Goal: Check status: Check status

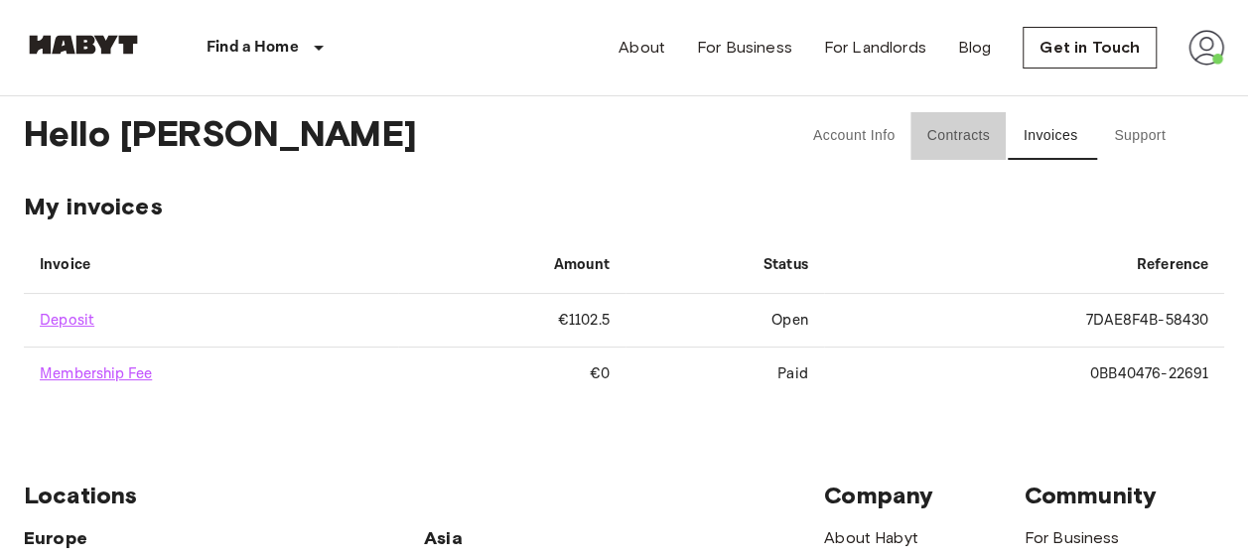
click at [951, 151] on button "Contracts" at bounding box center [958, 136] width 95 height 48
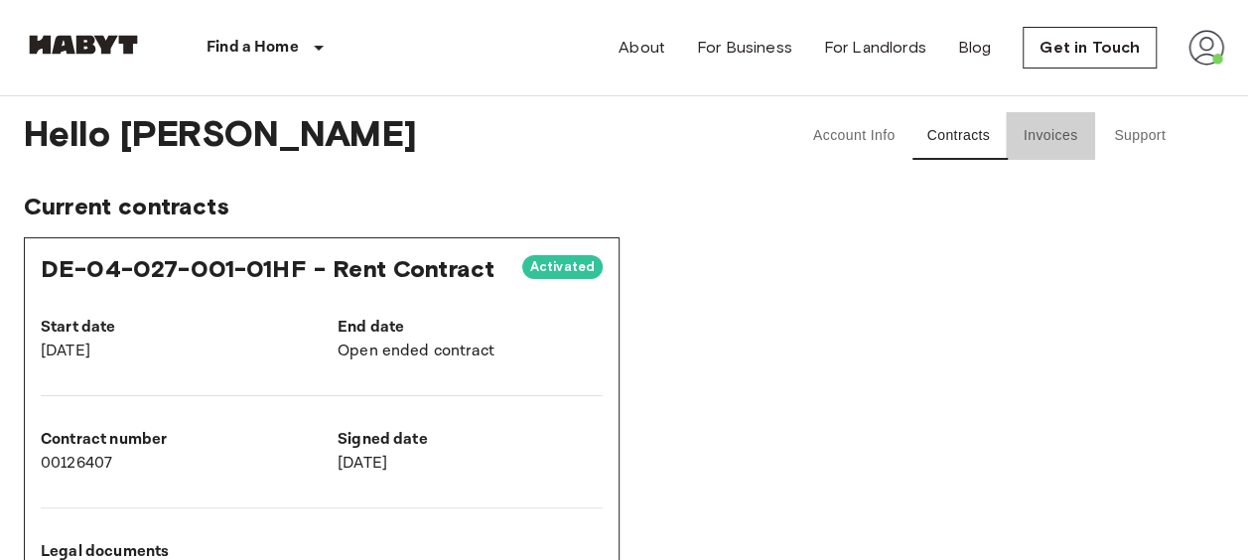
click at [1062, 137] on button "Invoices" at bounding box center [1050, 136] width 89 height 48
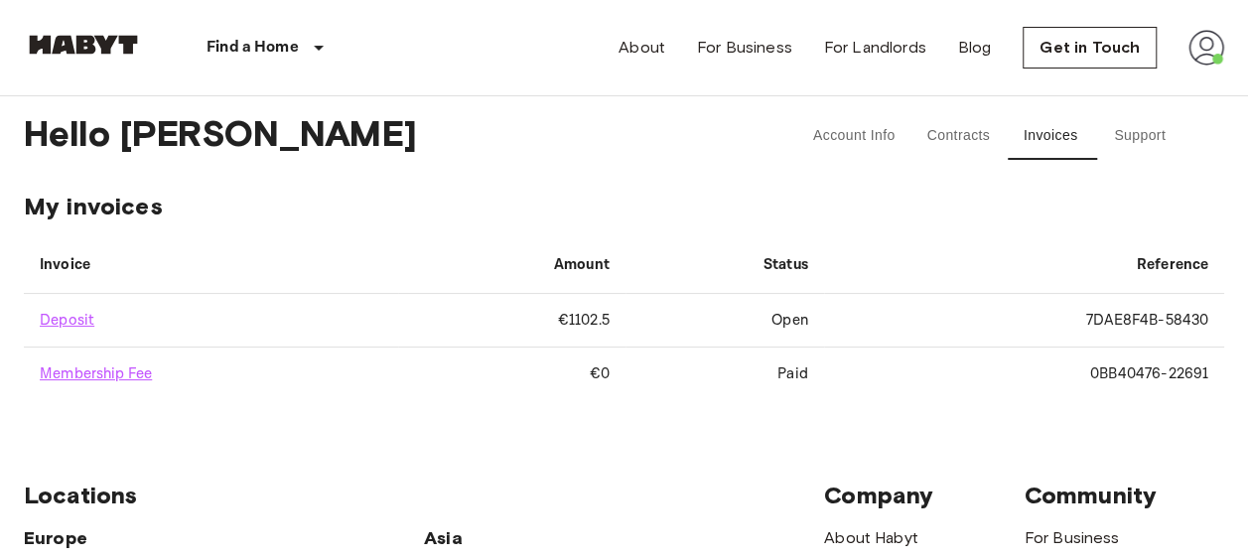
click at [1112, 318] on td "7DAE8F4B-58430" at bounding box center [1024, 321] width 400 height 54
click at [792, 320] on td "Open" at bounding box center [725, 321] width 199 height 54
click at [580, 321] on td "€1102.5" at bounding box center [511, 321] width 227 height 54
click at [1139, 137] on button "Support" at bounding box center [1139, 136] width 89 height 48
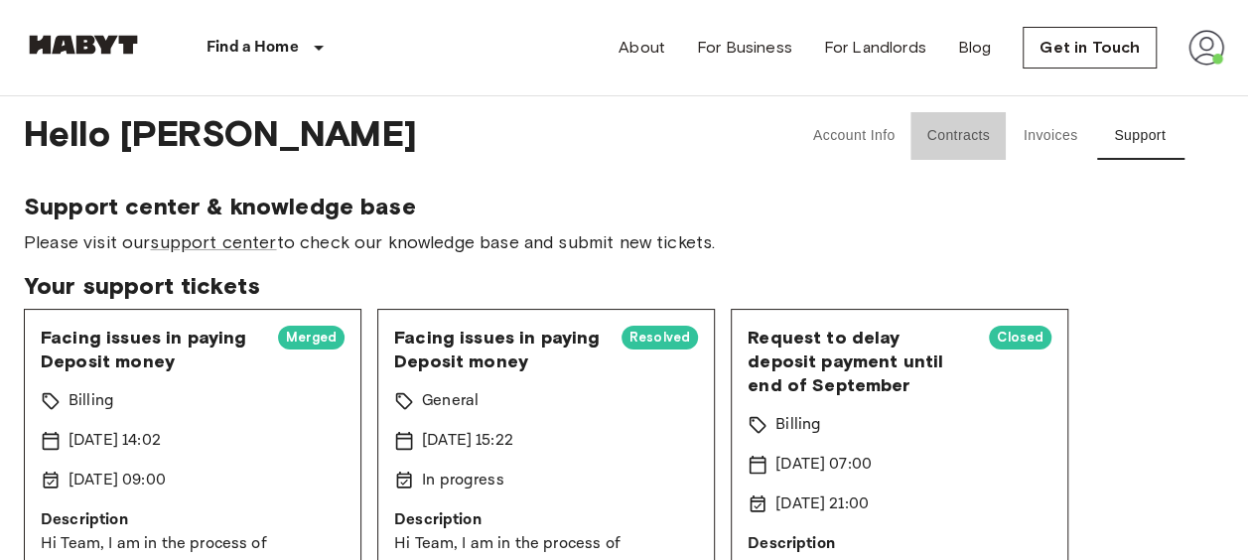
click at [962, 135] on button "Contracts" at bounding box center [958, 136] width 95 height 48
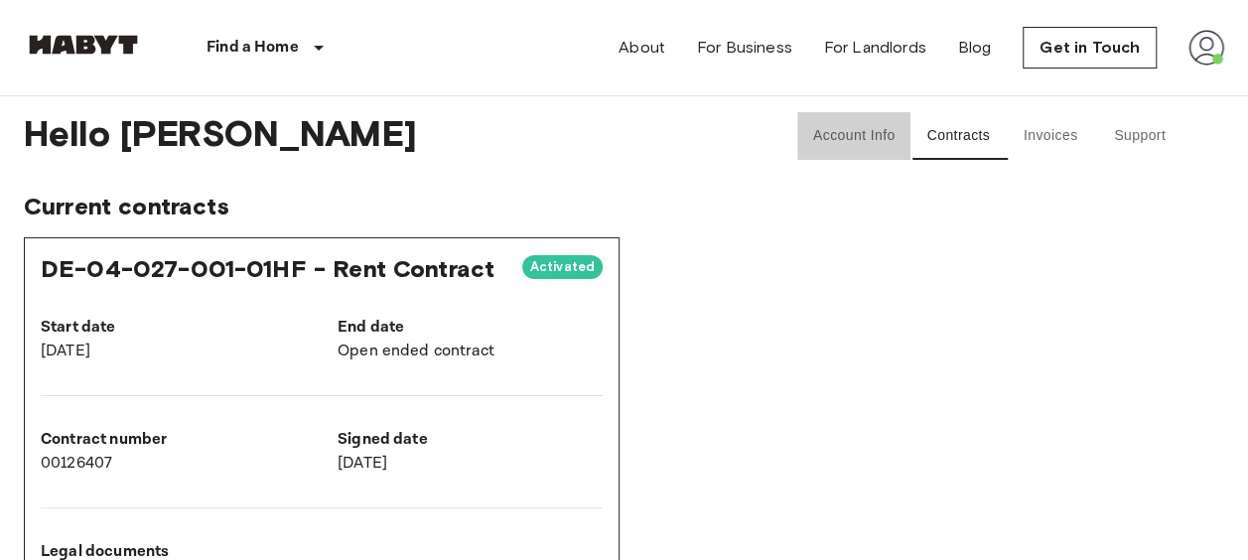
click at [847, 135] on button "Account Info" at bounding box center [854, 136] width 114 height 48
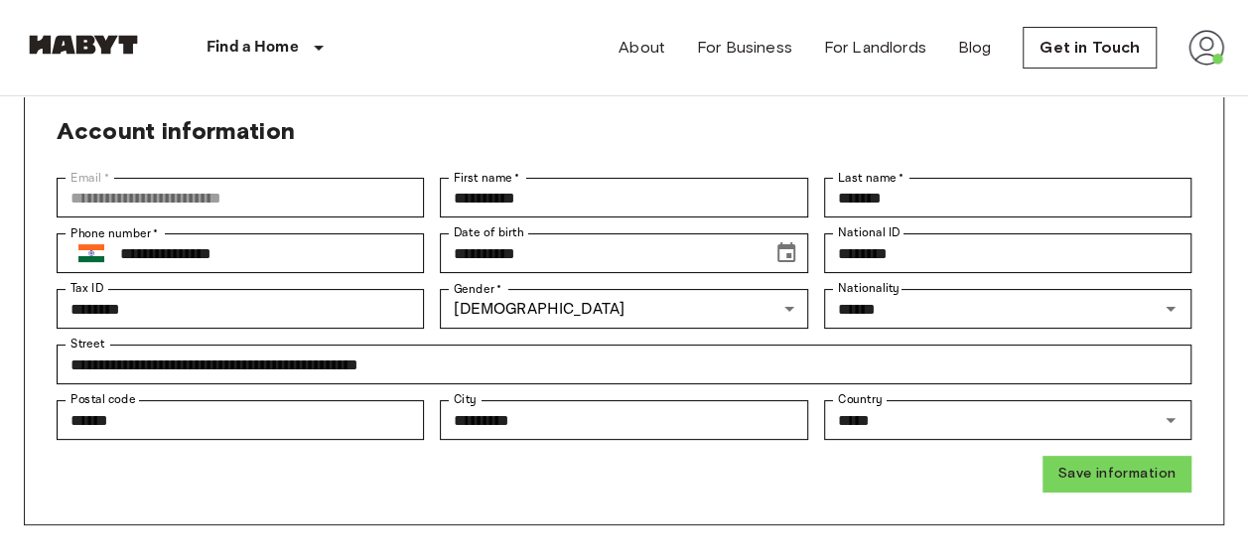
scroll to position [109, 0]
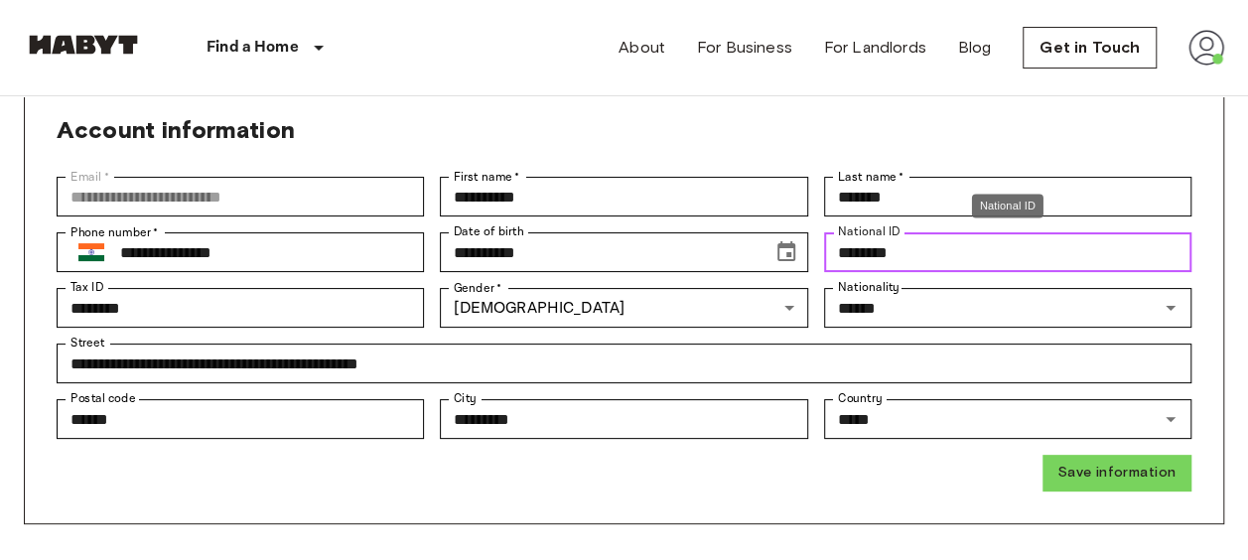
click at [933, 245] on input "********" at bounding box center [1007, 252] width 367 height 40
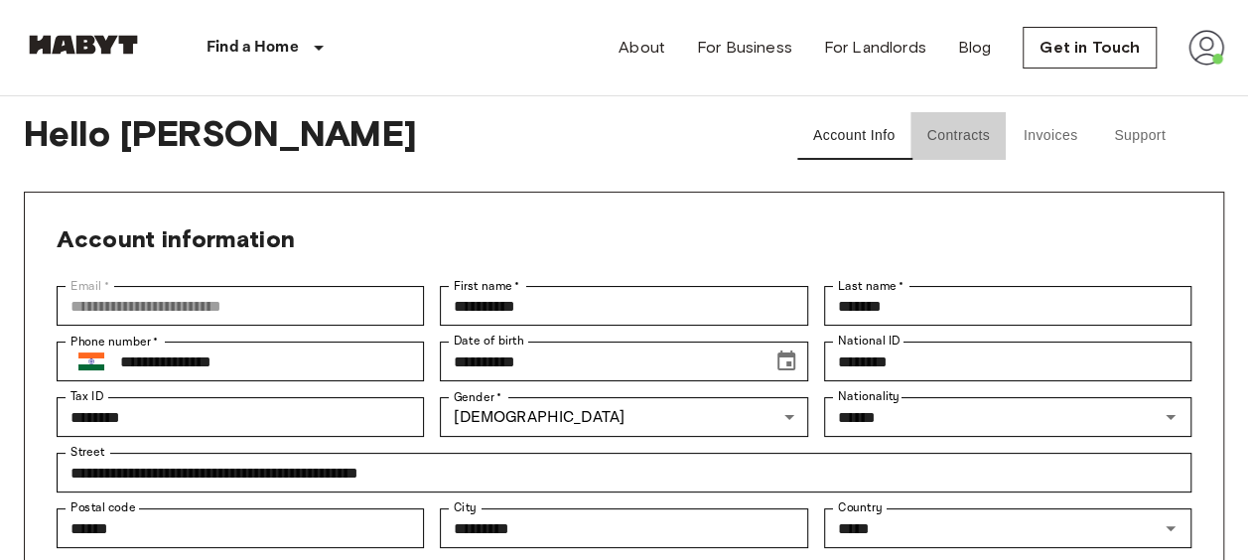
click at [953, 145] on button "Contracts" at bounding box center [958, 136] width 95 height 48
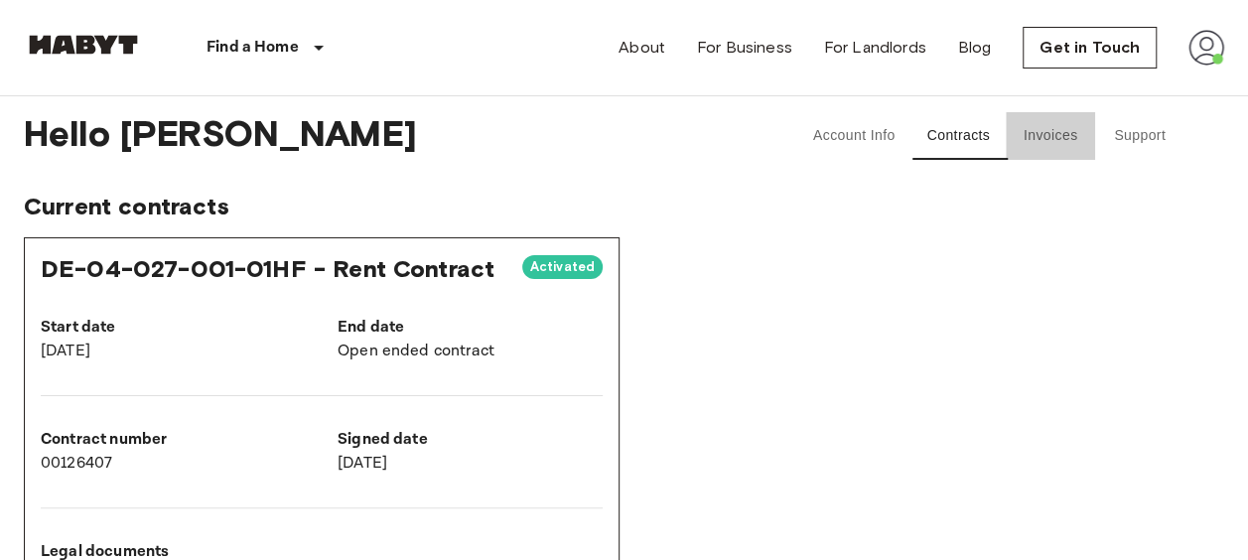
click at [1048, 143] on button "Invoices" at bounding box center [1050, 136] width 89 height 48
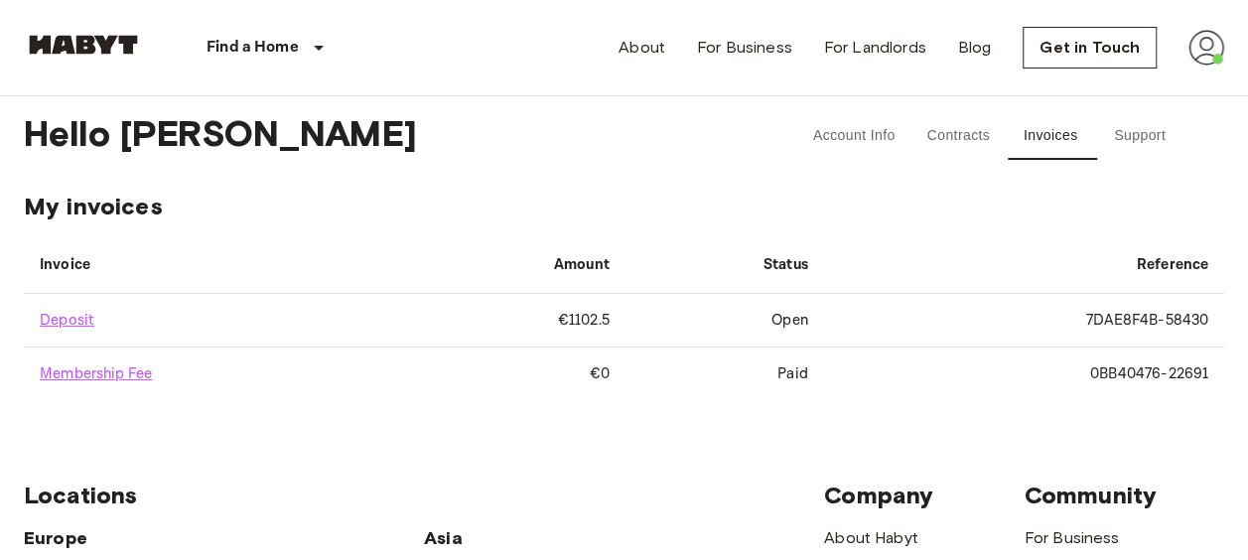
click at [579, 324] on td "€1102.5" at bounding box center [511, 321] width 227 height 54
